Goal: Task Accomplishment & Management: Manage account settings

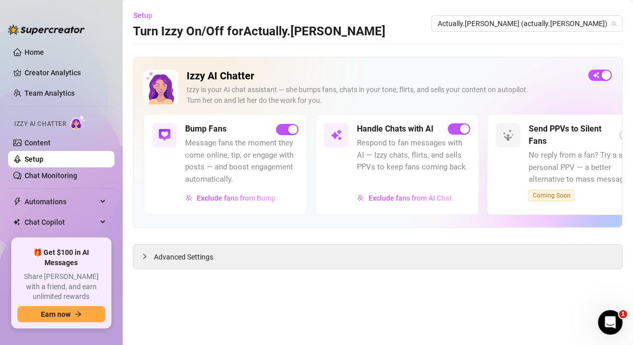
click at [441, 40] on main "Setup Turn Izzy On/Off for Actually.[PERSON_NAME] Actually.[PERSON_NAME] (actua…" at bounding box center [378, 172] width 510 height 345
click at [371, 28] on div "Setup Turn Izzy On/Off for Actually.[PERSON_NAME] Actually.[PERSON_NAME] (actua…" at bounding box center [378, 23] width 490 height 33
click at [392, 25] on div "Setup Turn Izzy On/Off for Actually.[PERSON_NAME] Actually.[PERSON_NAME] (actua…" at bounding box center [378, 23] width 490 height 33
click at [387, 35] on div "Setup Turn Izzy On/Off for Actually.[PERSON_NAME] Actually.[PERSON_NAME] (actua…" at bounding box center [378, 23] width 490 height 33
click at [394, 17] on div "Setup Turn Izzy On/Off for Actually.[PERSON_NAME] Actually.[PERSON_NAME] (actua…" at bounding box center [378, 23] width 490 height 33
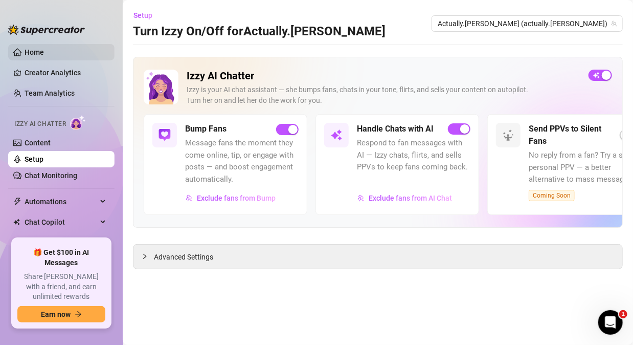
click at [33, 49] on link "Home" at bounding box center [34, 52] width 19 height 8
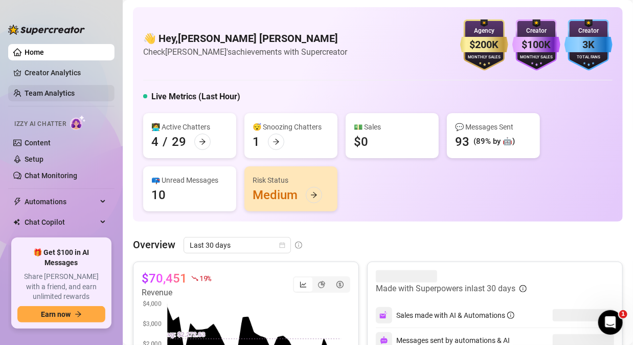
click at [42, 91] on link "Team Analytics" at bounding box center [50, 93] width 50 height 8
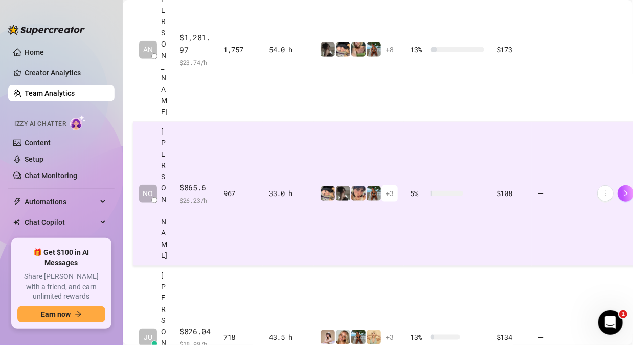
scroll to position [358, 0]
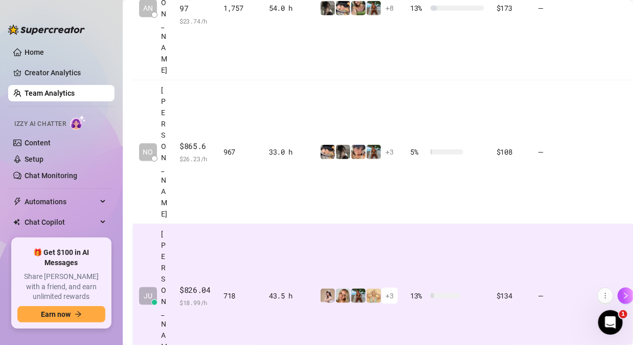
click at [305, 224] on td "43.5 h" at bounding box center [288, 296] width 51 height 144
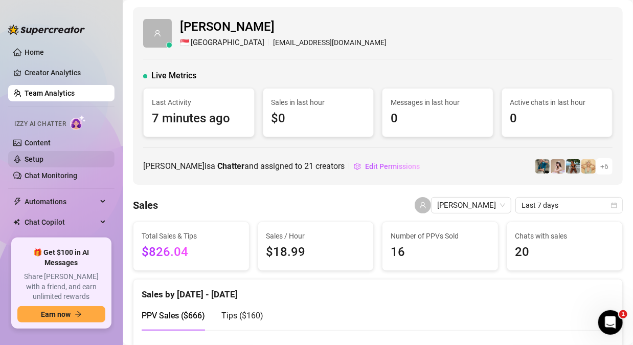
click at [43, 160] on link "Setup" at bounding box center [34, 159] width 19 height 8
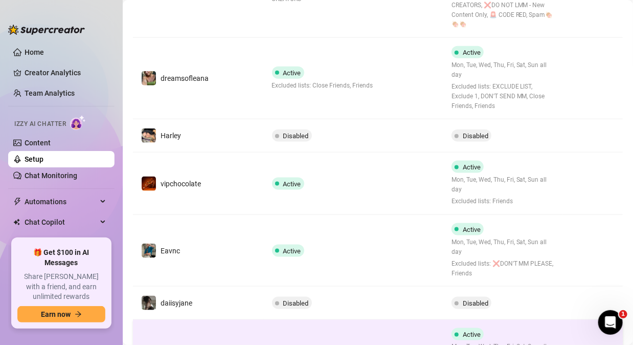
scroll to position [501, 0]
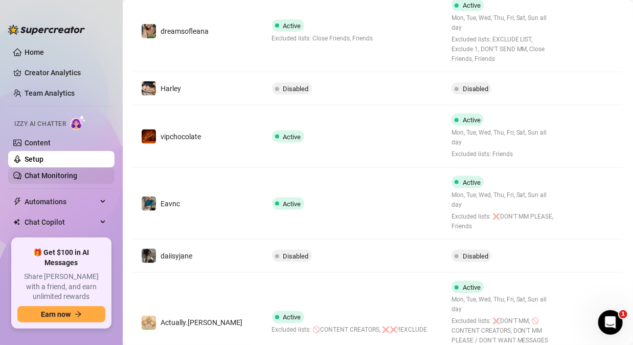
click at [65, 176] on link "Chat Monitoring" at bounding box center [51, 175] width 53 height 8
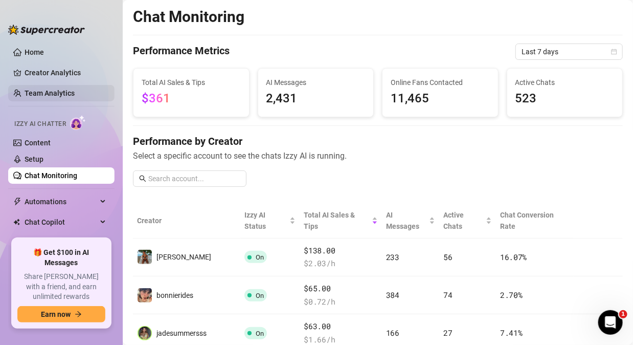
click at [28, 92] on link "Team Analytics" at bounding box center [50, 93] width 50 height 8
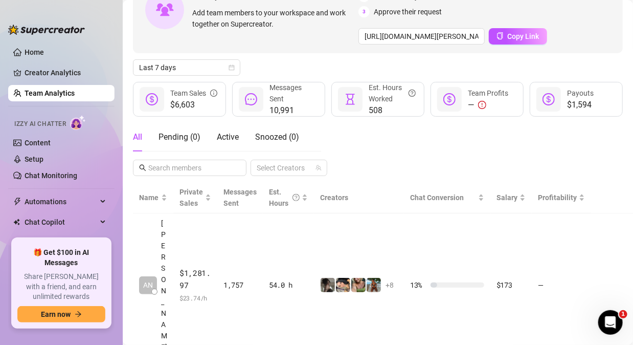
scroll to position [153, 0]
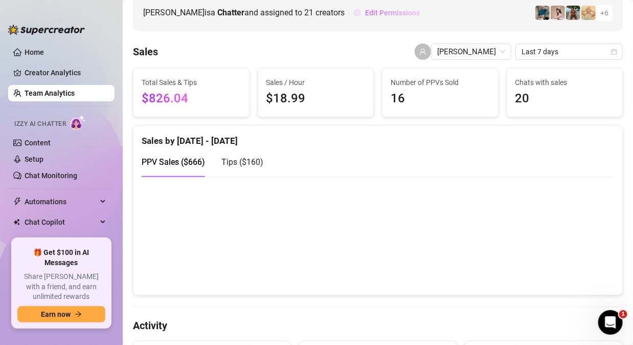
click at [365, 12] on span "Edit Permissions" at bounding box center [392, 13] width 55 height 8
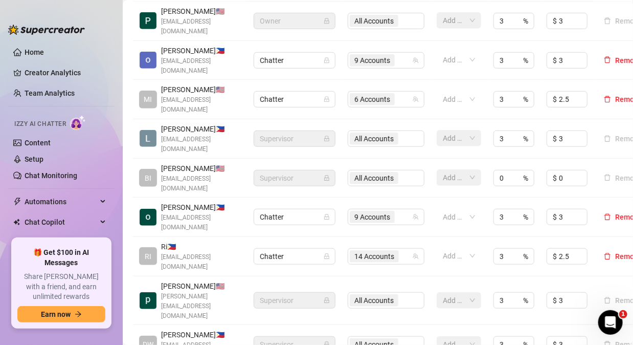
scroll to position [358, 0]
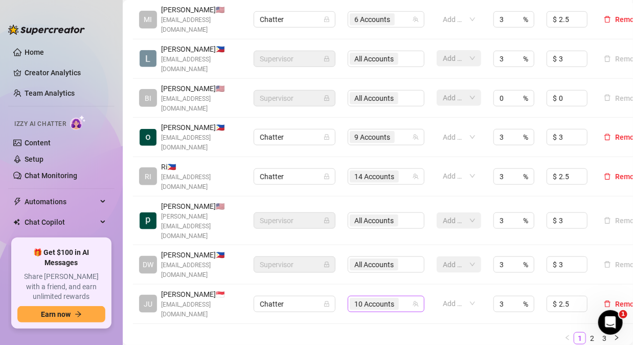
click at [417, 301] on icon "team" at bounding box center [416, 304] width 6 height 6
click at [402, 298] on input "search" at bounding box center [402, 304] width 2 height 12
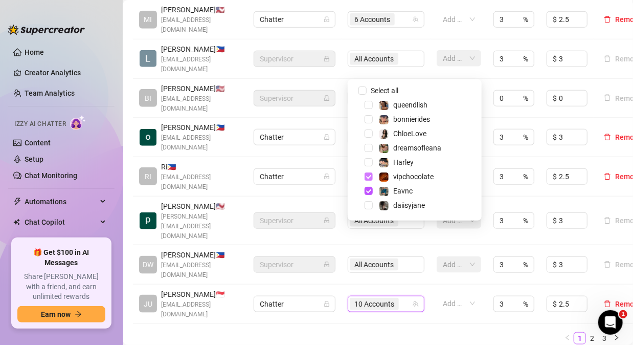
click at [368, 176] on span "Select tree node" at bounding box center [369, 176] width 8 height 8
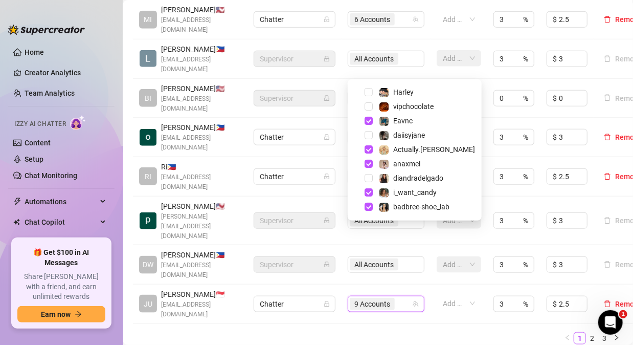
scroll to position [102, 0]
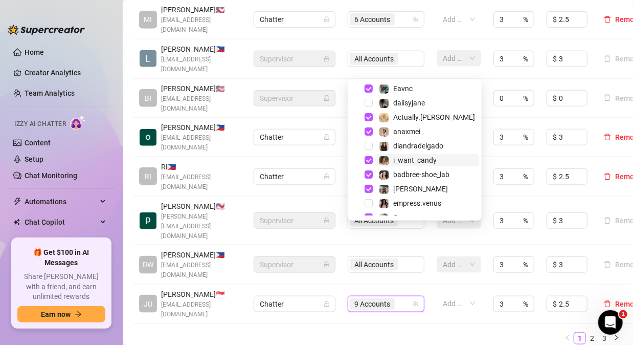
click at [416, 158] on span "i_want_candy" at bounding box center [414, 160] width 43 height 8
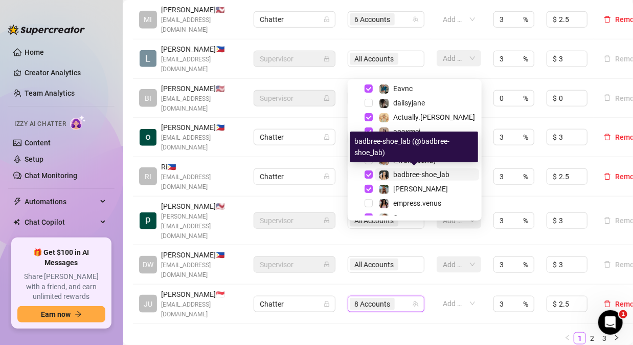
click at [415, 173] on span "badbree-shoe_lab" at bounding box center [421, 174] width 56 height 8
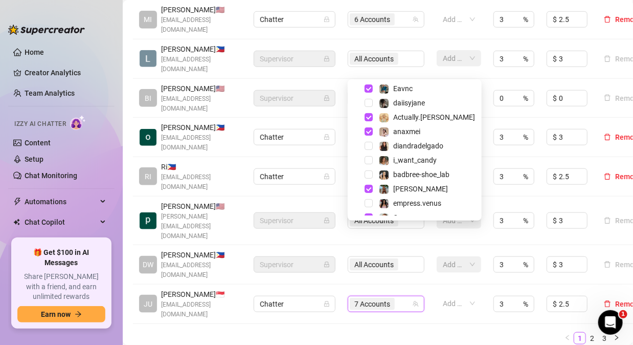
scroll to position [153, 0]
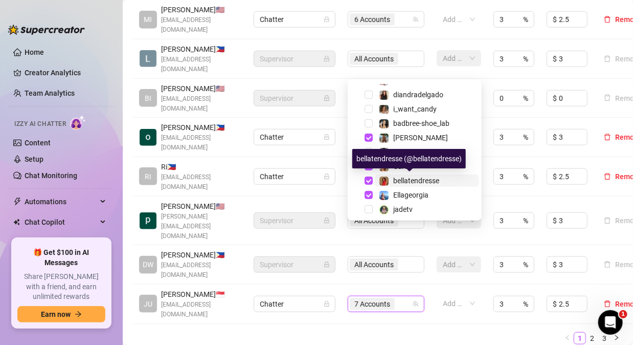
click at [399, 182] on span "bellatendresse" at bounding box center [416, 180] width 46 height 8
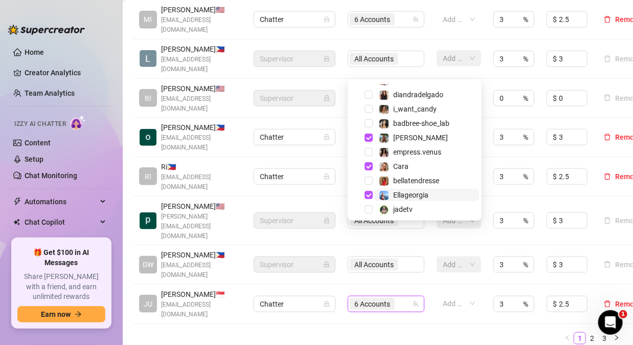
click at [407, 193] on span "Ellageorgia" at bounding box center [410, 195] width 35 height 8
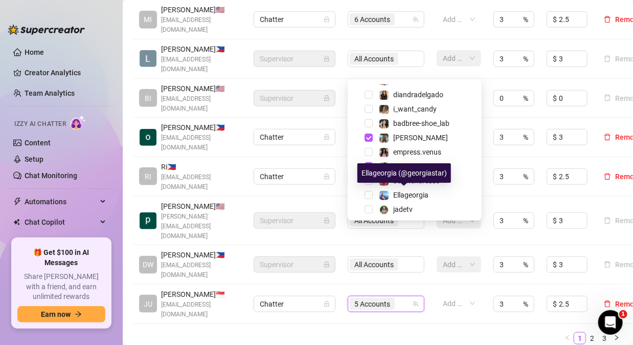
scroll to position [184, 0]
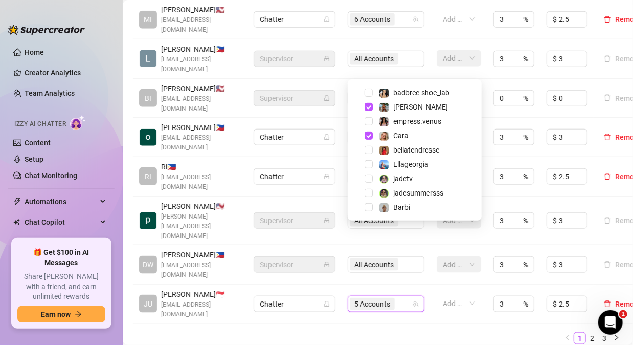
click at [402, 267] on div "Name Role Configure Permissions Creator accounts Tags Commission (%) Hourly rat…" at bounding box center [378, 122] width 490 height 462
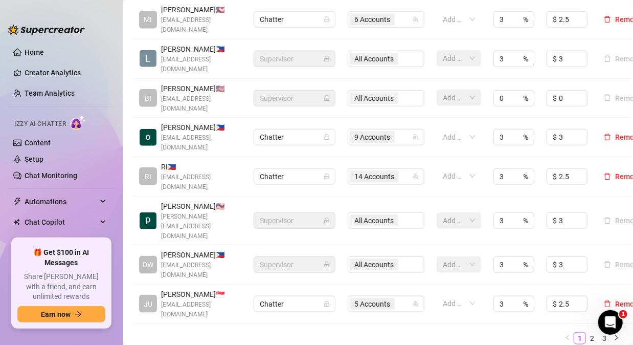
click at [380, 271] on div "Name Role Configure Permissions Creator accounts Tags Commission (%) Hourly rat…" at bounding box center [378, 122] width 490 height 462
click at [366, 332] on ul "1 2 3" at bounding box center [378, 338] width 490 height 12
click at [365, 252] on div "Name Role Configure Permissions Creator accounts Tags Commission (%) Hourly rat…" at bounding box center [378, 117] width 490 height 453
click at [204, 332] on ul "1 2 3" at bounding box center [378, 338] width 490 height 12
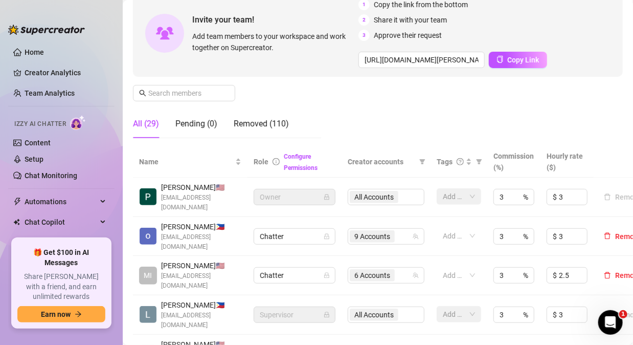
scroll to position [0, 0]
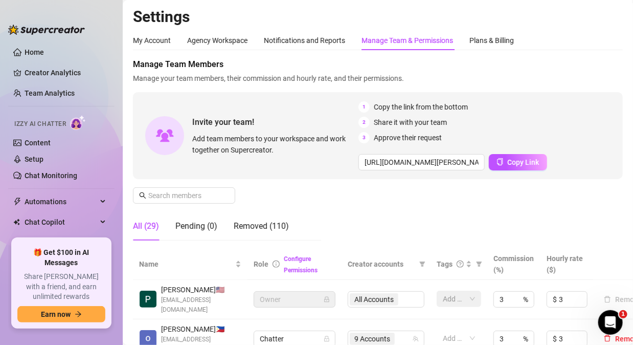
click at [253, 11] on h2 "Settings" at bounding box center [378, 16] width 490 height 19
